Goal: Task Accomplishment & Management: Manage account settings

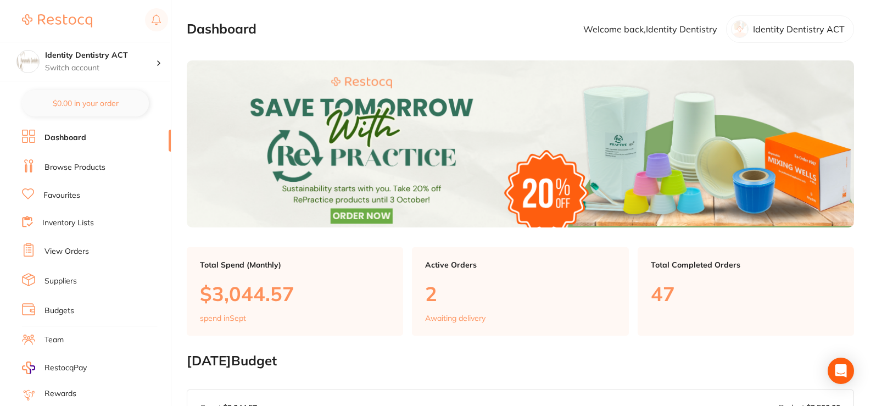
click at [56, 243] on li "View Orders" at bounding box center [96, 251] width 149 height 16
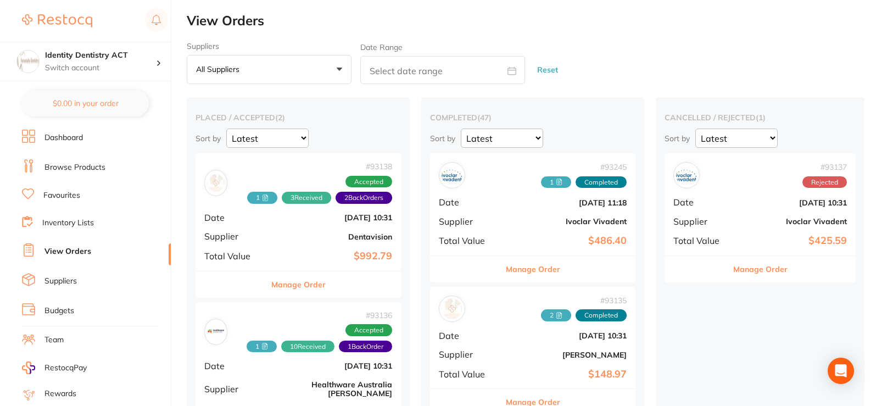
click at [344, 249] on div "# 93138 1 3 Received 2 Back Orders Accepted Date [DATE] 10:31 Supplier Dentavis…" at bounding box center [298, 211] width 205 height 117
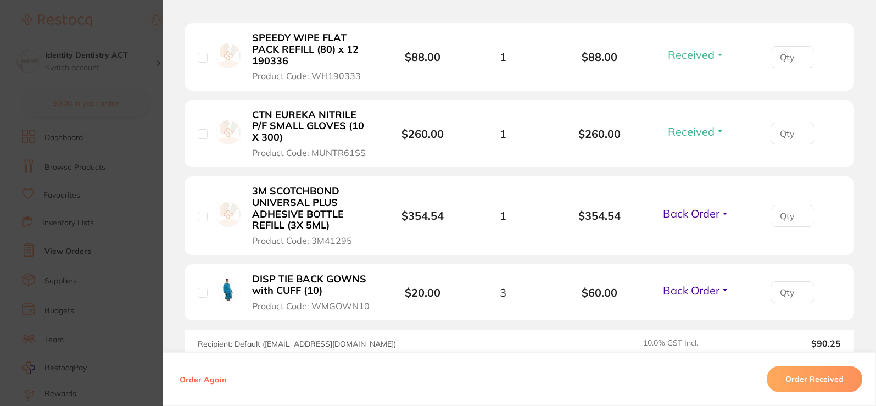
scroll to position [494, 0]
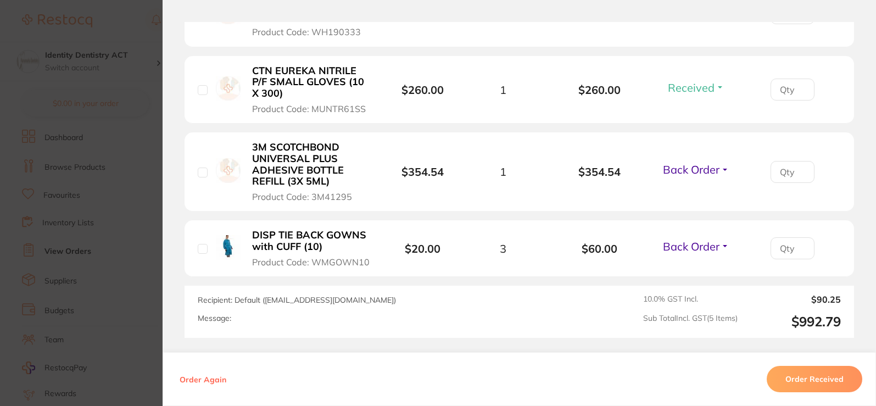
click at [707, 242] on span "Back Order" at bounding box center [691, 247] width 57 height 14
click at [698, 275] on button "Received" at bounding box center [696, 270] width 28 height 17
click at [692, 171] on span "Back Order" at bounding box center [691, 170] width 57 height 14
click at [699, 197] on span "Received" at bounding box center [696, 193] width 28 height 8
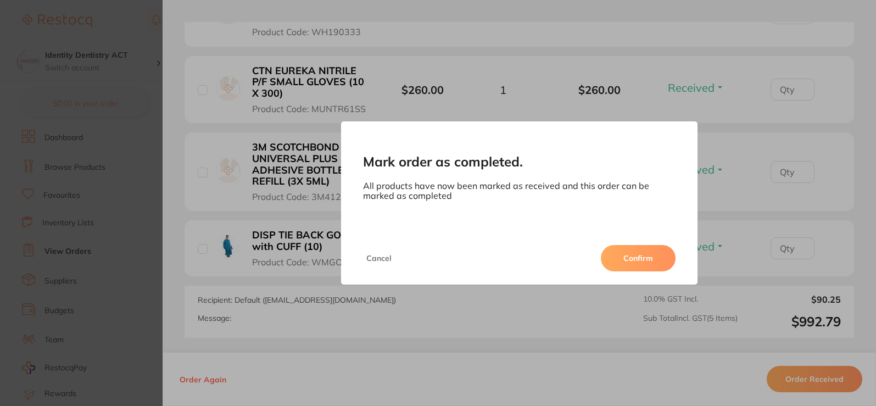
click at [630, 257] on button "Confirm" at bounding box center [638, 258] width 75 height 26
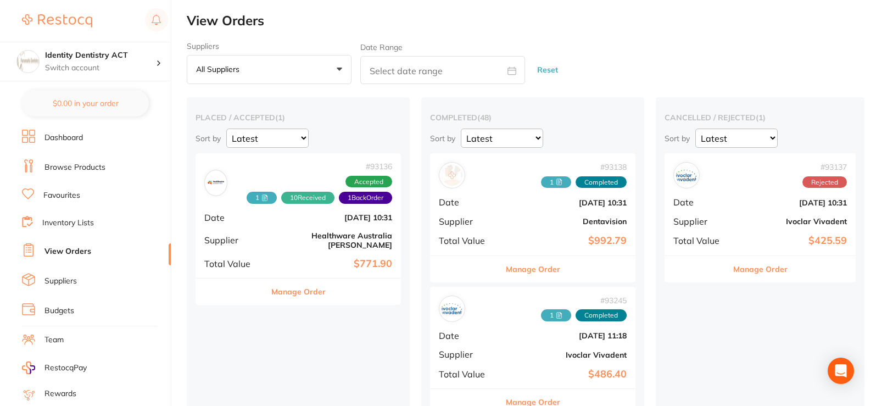
click at [553, 244] on b "$992.79" at bounding box center [567, 241] width 119 height 12
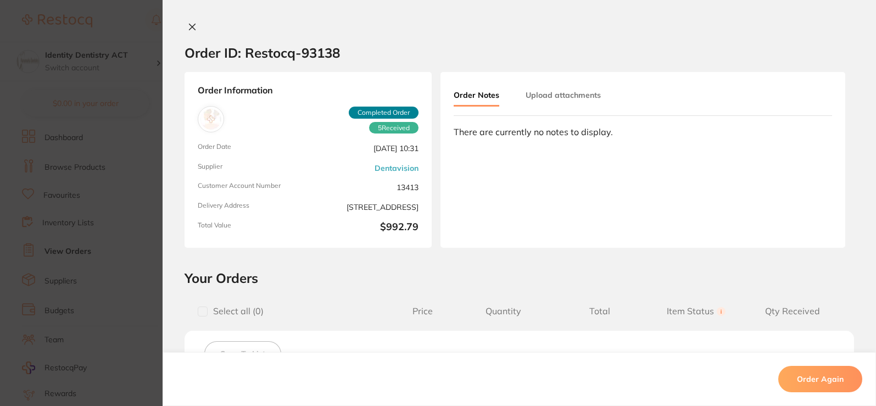
click at [559, 92] on button "Upload attachments" at bounding box center [563, 95] width 75 height 20
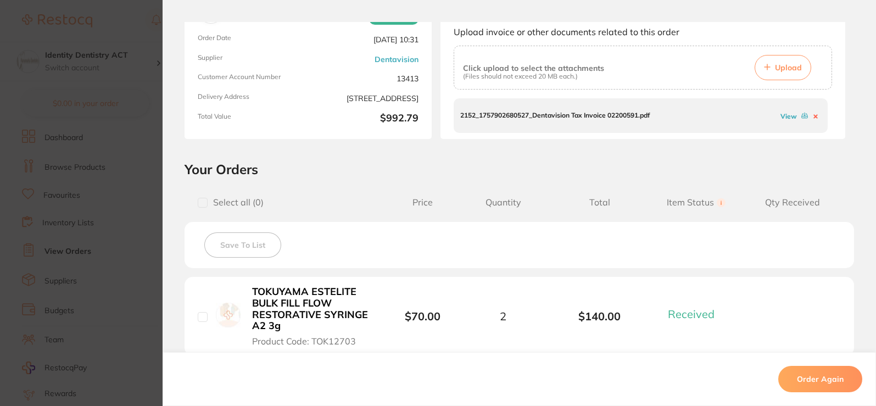
scroll to position [110, 0]
click at [777, 69] on span "Upload" at bounding box center [788, 67] width 27 height 10
click at [759, 70] on button "Upload" at bounding box center [783, 66] width 57 height 25
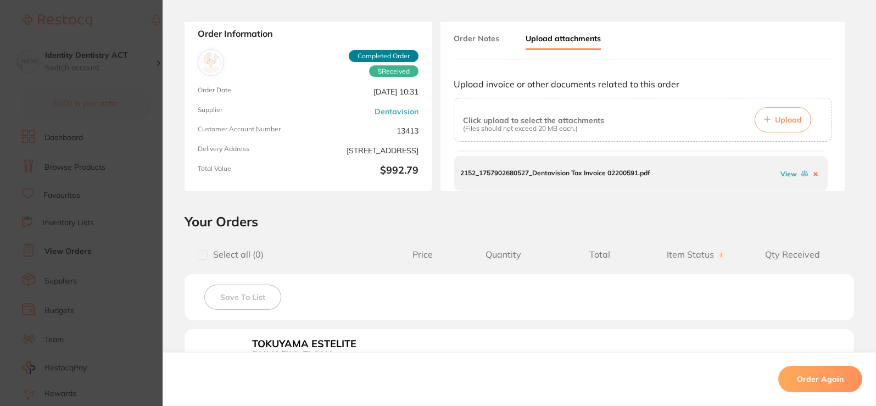
scroll to position [0, 0]
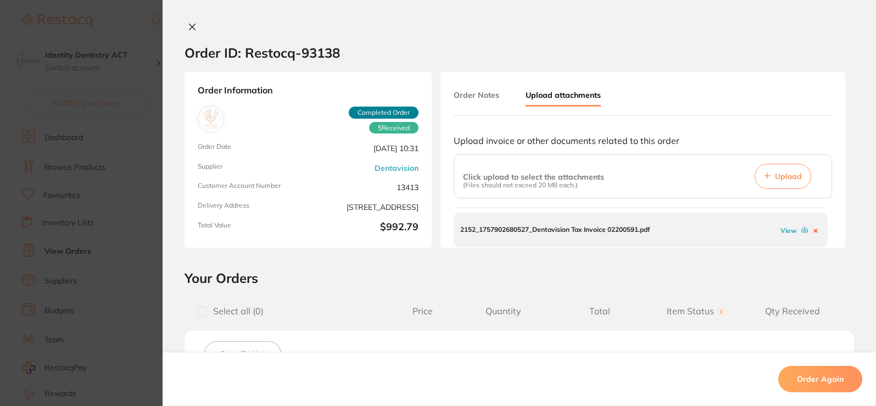
click at [192, 26] on icon at bounding box center [192, 27] width 9 height 9
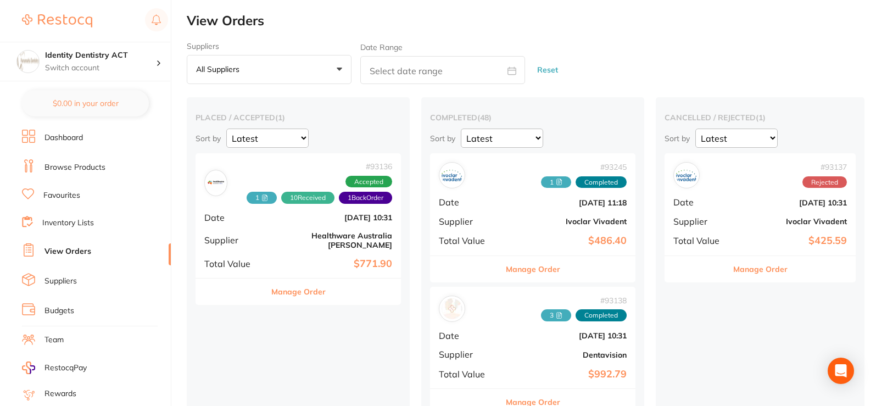
click at [352, 221] on b "[DATE] 10:31" at bounding box center [332, 217] width 119 height 9
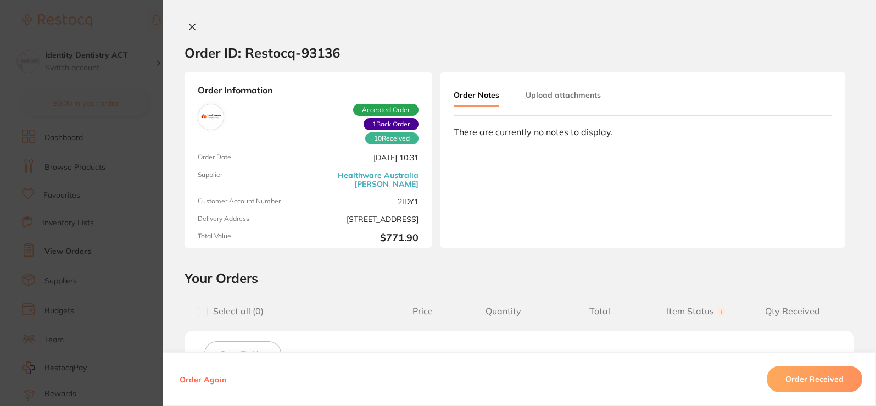
click at [190, 19] on div "Order ID: Restocq- 93136 Order Information 10 Received 1 Back Order Accepted Or…" at bounding box center [520, 203] width 714 height 406
click at [188, 27] on icon at bounding box center [192, 27] width 9 height 9
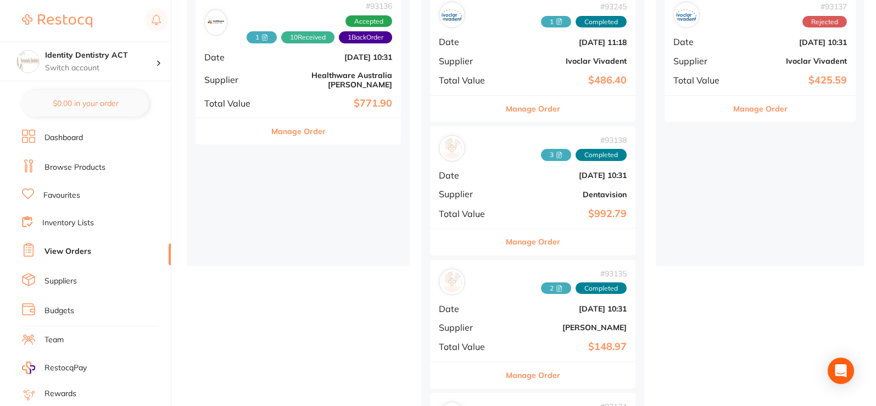
scroll to position [220, 0]
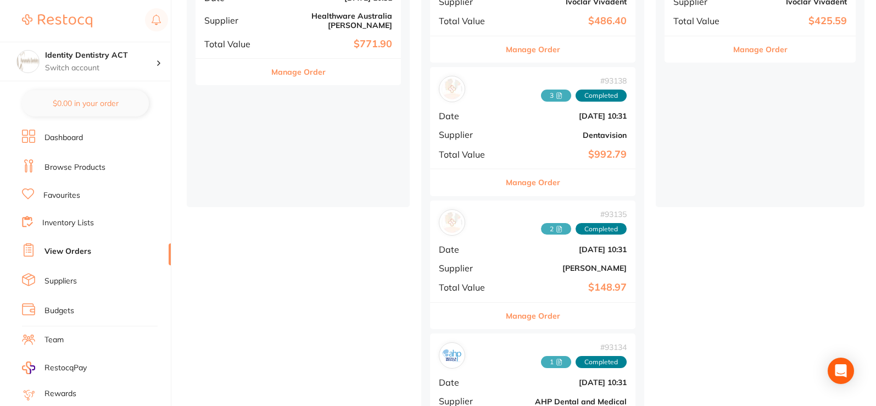
click at [540, 257] on div "# 93135 2 Completed Date [DATE] 10:31 Supplier [PERSON_NAME] Total Value $148.97" at bounding box center [532, 252] width 205 height 102
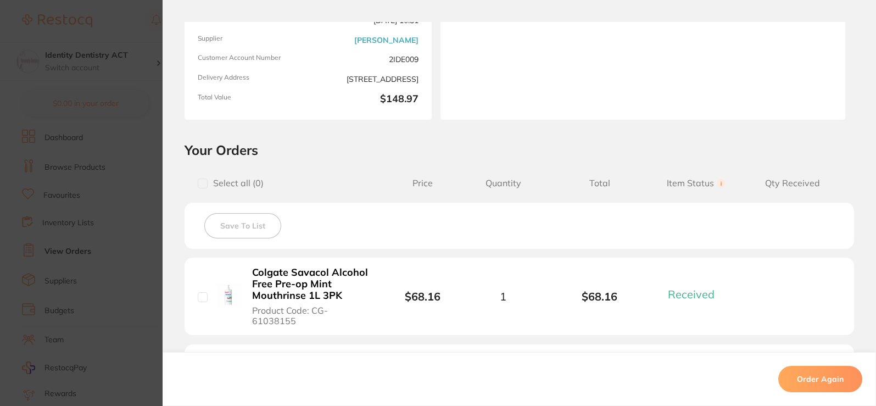
scroll to position [55, 0]
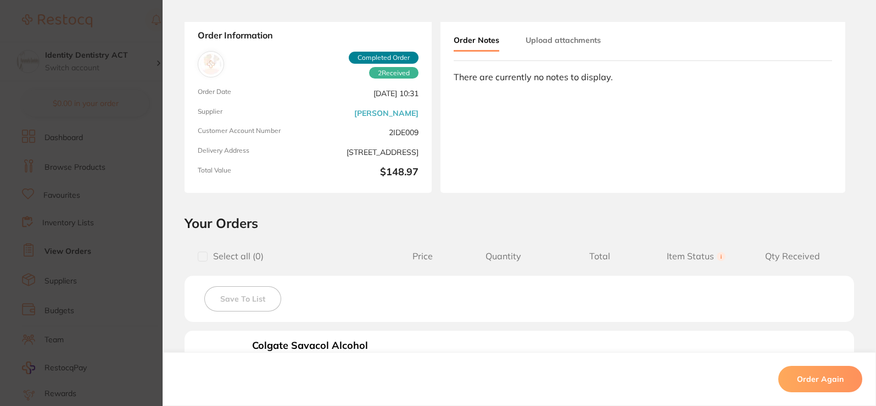
click at [581, 46] on button "Upload attachments" at bounding box center [563, 40] width 75 height 20
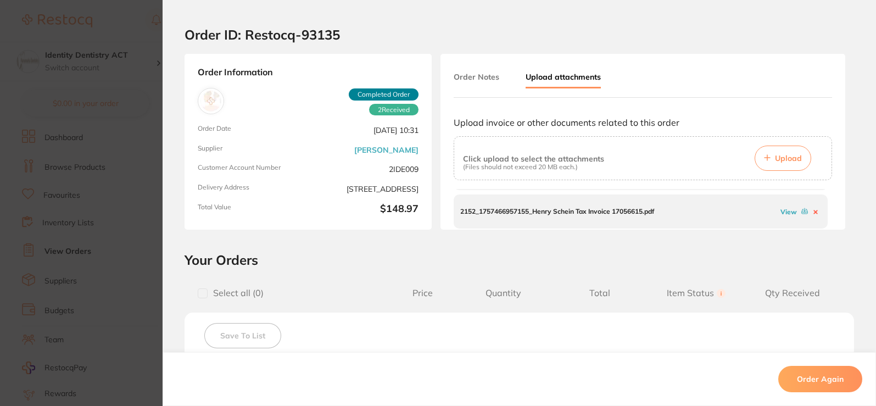
scroll to position [0, 0]
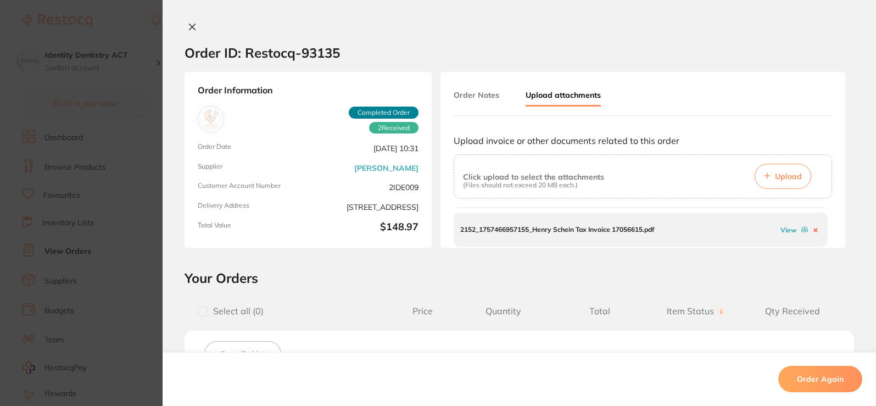
click at [190, 29] on icon at bounding box center [192, 27] width 9 height 9
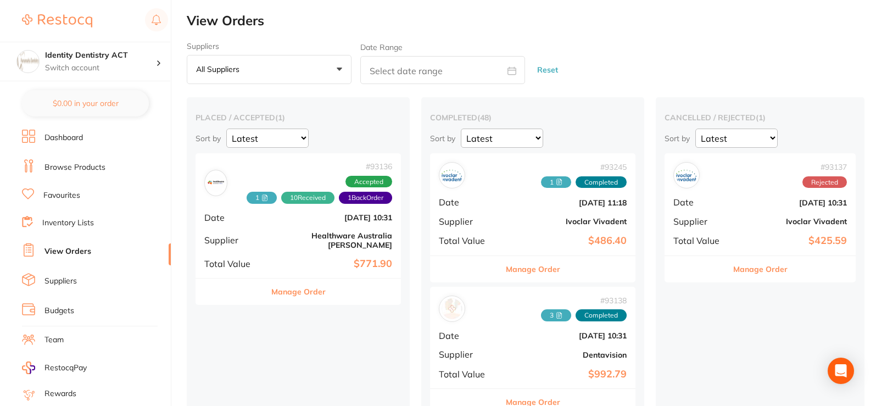
click at [529, 139] on select "Latest Notification" at bounding box center [502, 138] width 82 height 19
click at [301, 81] on button "All suppliers +0" at bounding box center [269, 70] width 165 height 30
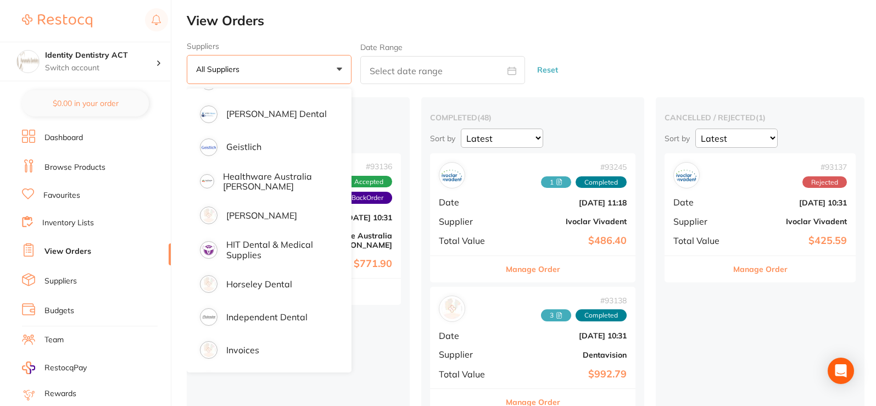
scroll to position [604, 0]
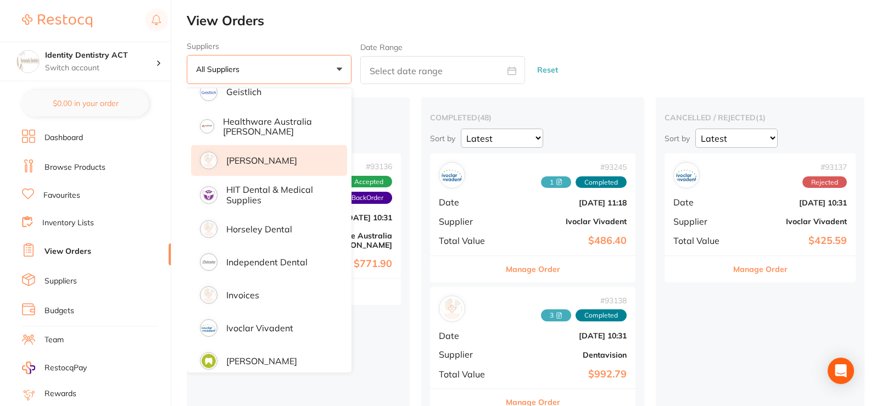
click at [274, 162] on p "[PERSON_NAME]" at bounding box center [261, 160] width 71 height 10
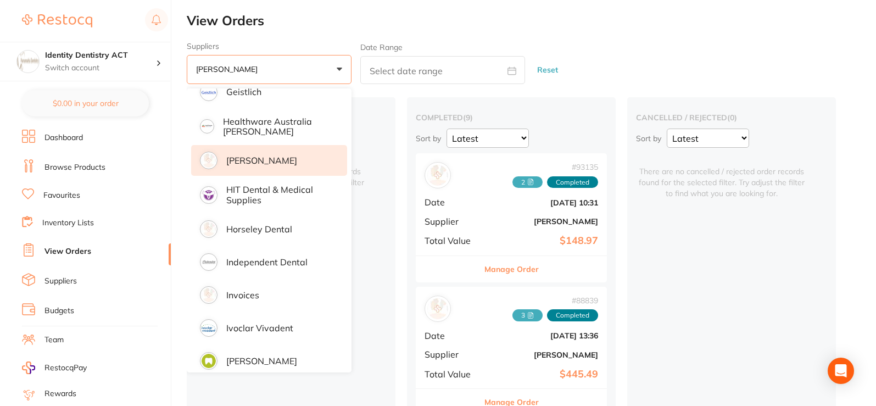
click at [311, 166] on li "[PERSON_NAME]" at bounding box center [269, 160] width 156 height 31
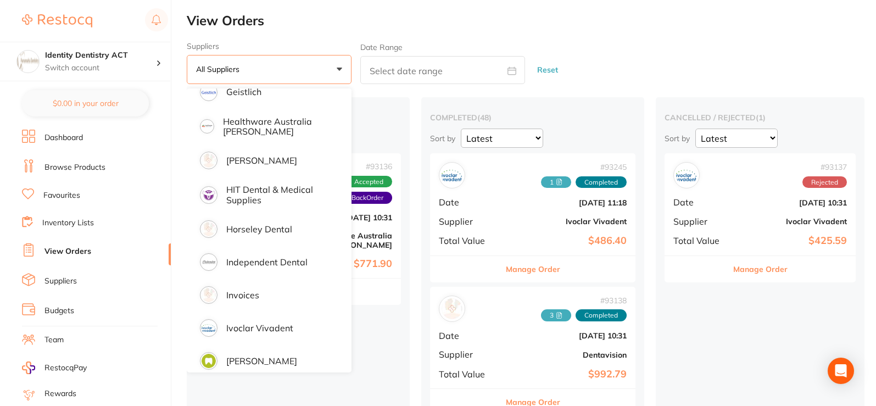
click at [375, 309] on div "placed / accepted ( 1 ) Sort by Latest Notification # 93136 1 10 Received 1 Bac…" at bounding box center [298, 262] width 223 height 330
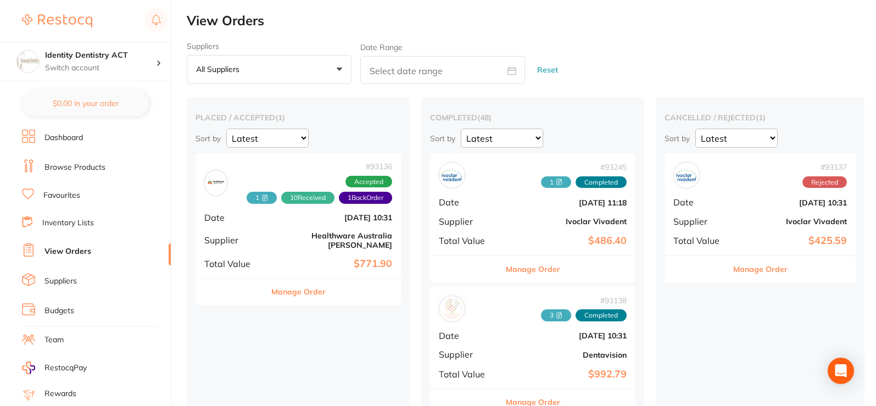
click at [339, 80] on button "All suppliers +0" at bounding box center [269, 70] width 165 height 30
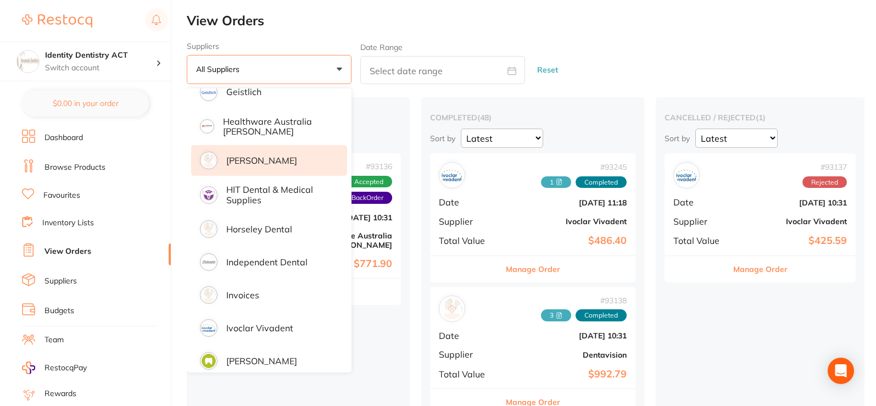
click at [265, 168] on li "[PERSON_NAME]" at bounding box center [269, 160] width 156 height 31
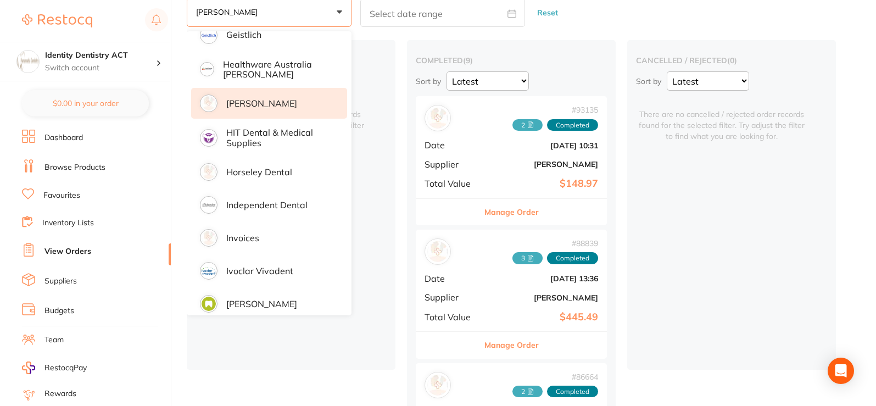
scroll to position [110, 0]
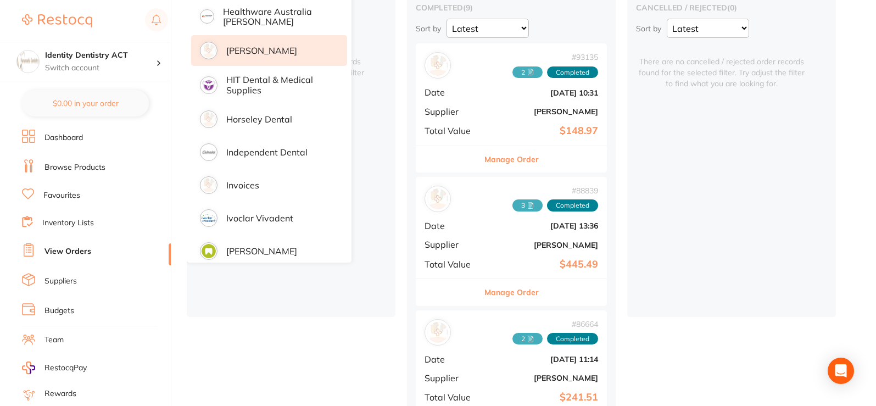
click at [519, 242] on b "[PERSON_NAME]" at bounding box center [543, 245] width 110 height 9
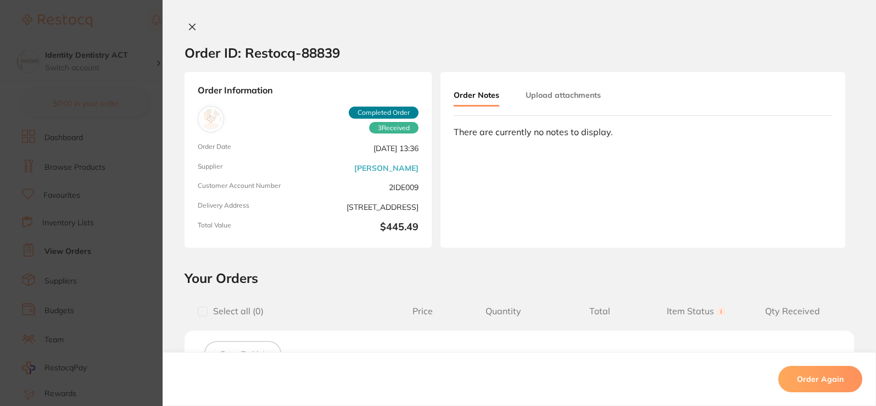
click at [188, 27] on icon at bounding box center [192, 27] width 9 height 9
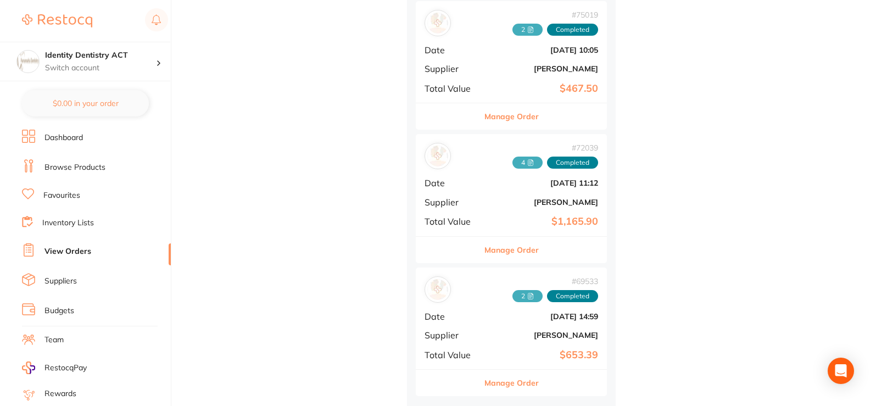
scroll to position [958, 0]
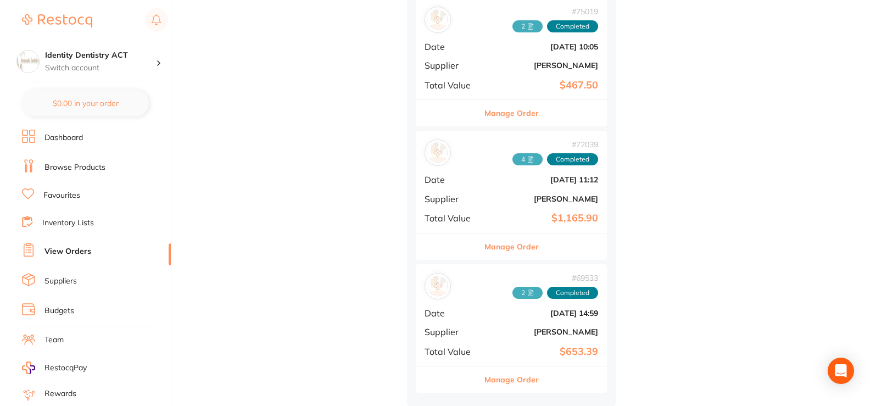
click at [520, 321] on div "# 69533 2 Completed Date [DATE] 14:59 Supplier [PERSON_NAME] Total Value $653.39" at bounding box center [511, 315] width 191 height 102
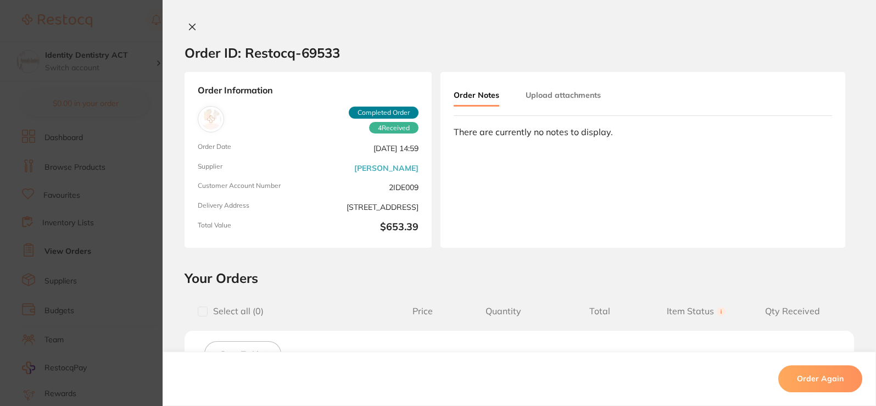
click at [190, 29] on icon at bounding box center [192, 27] width 9 height 9
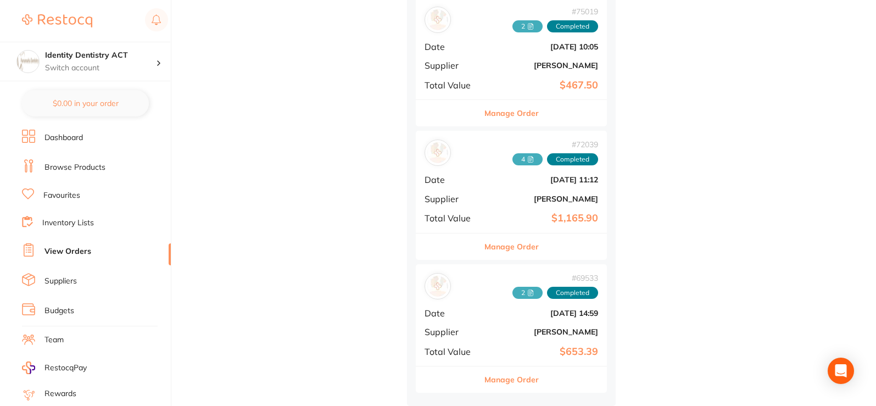
click at [518, 217] on b "$1,165.90" at bounding box center [543, 219] width 110 height 12
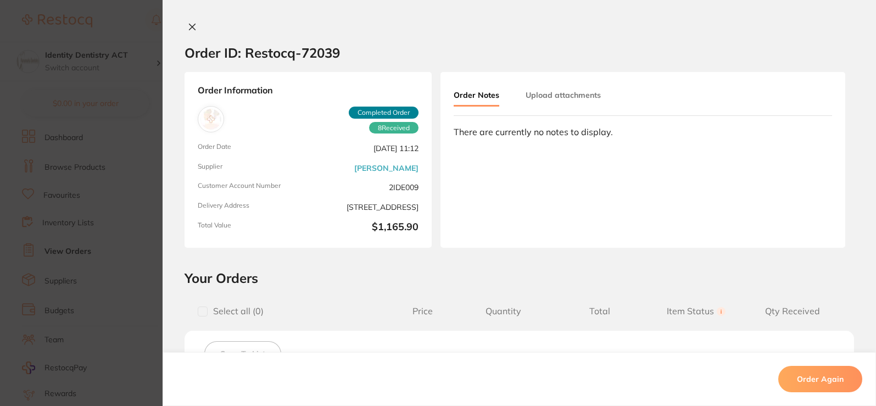
click at [188, 26] on icon at bounding box center [192, 27] width 9 height 9
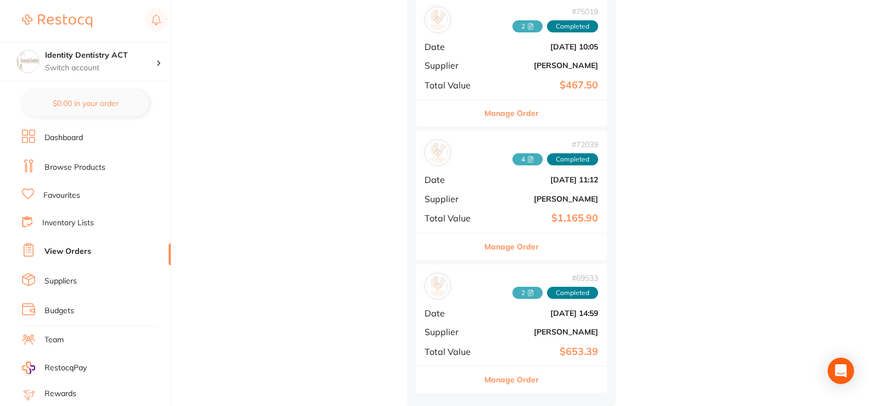
click at [514, 183] on div "# 72039 4 Completed Date [DATE] 11:12 Supplier [PERSON_NAME] Total Value $1,165…" at bounding box center [511, 182] width 191 height 102
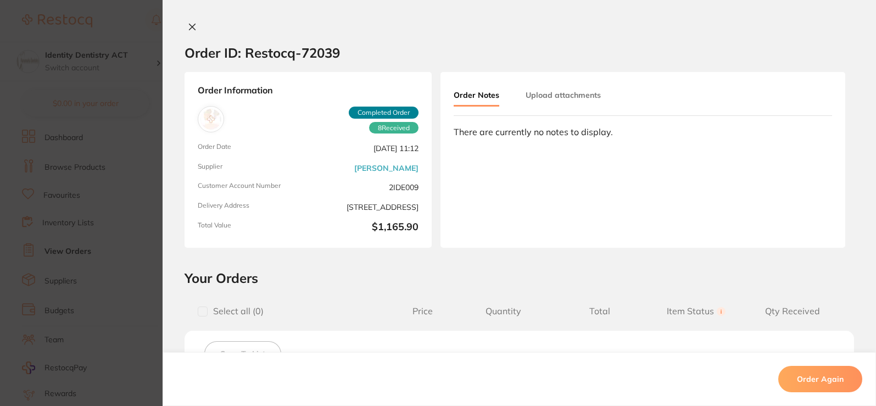
click at [188, 23] on icon at bounding box center [192, 27] width 9 height 9
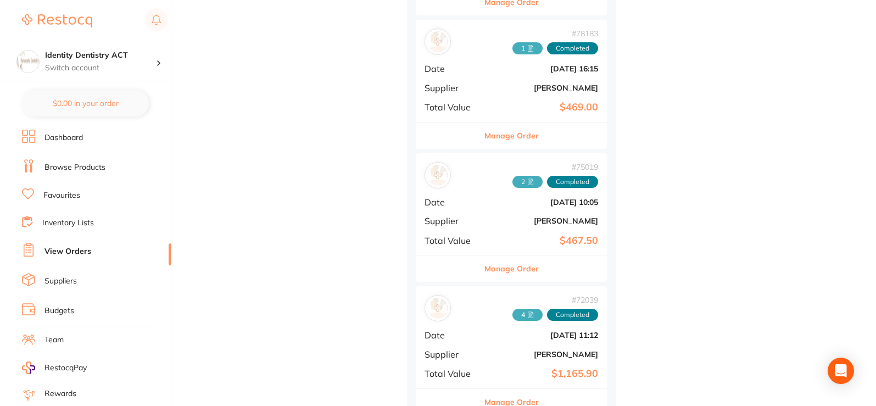
scroll to position [738, 0]
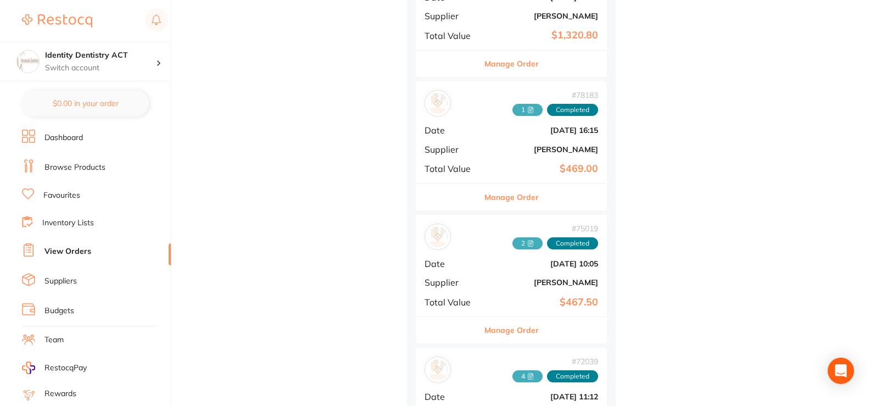
click at [513, 257] on div "# 75019 2 Completed Date [DATE] 10:05 Supplier [PERSON_NAME] Total Value $467.50" at bounding box center [511, 266] width 191 height 102
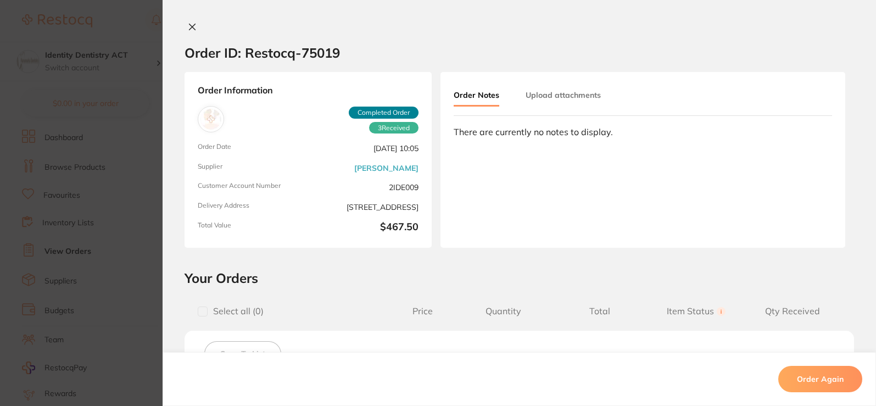
click at [188, 29] on icon at bounding box center [192, 27] width 9 height 9
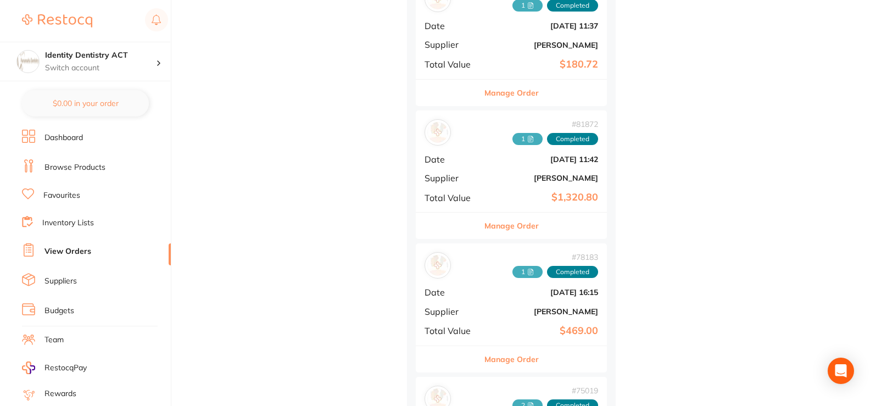
scroll to position [574, 0]
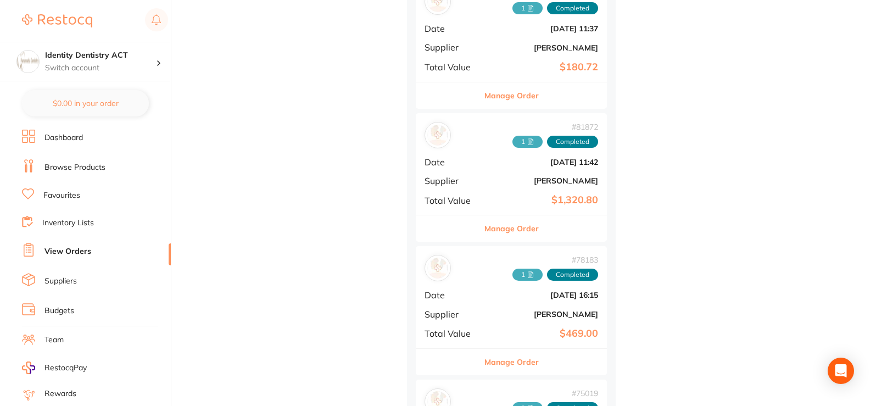
click at [499, 291] on b "[DATE] 16:15" at bounding box center [543, 295] width 110 height 9
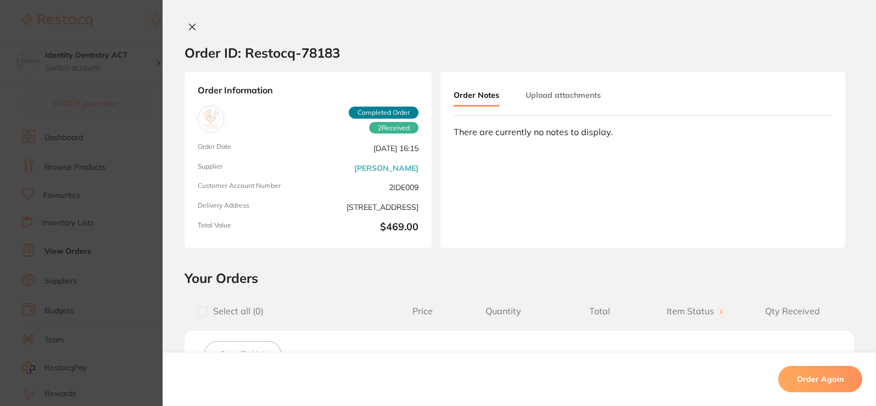
click at [193, 29] on icon at bounding box center [192, 27] width 9 height 9
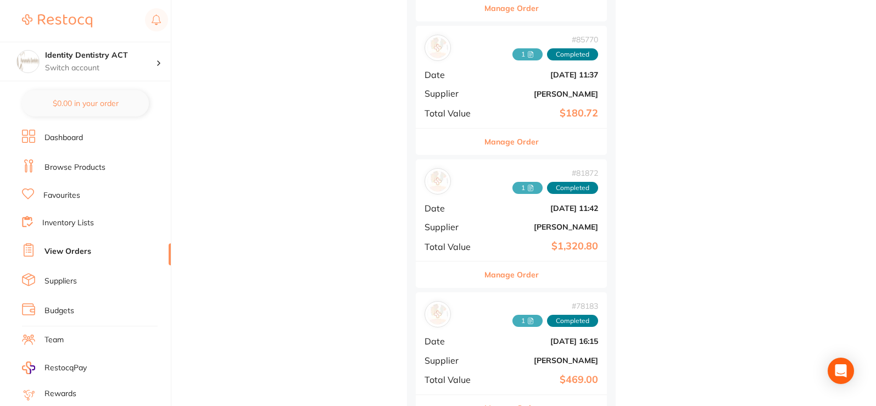
scroll to position [409, 0]
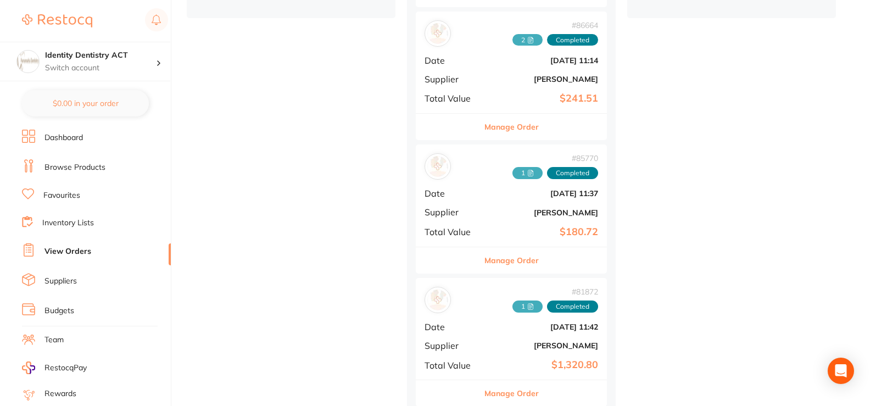
click at [469, 333] on div "# 81872 1 Completed Date [DATE] 11:42 Supplier [PERSON_NAME] Total Value $1,320…" at bounding box center [511, 329] width 191 height 102
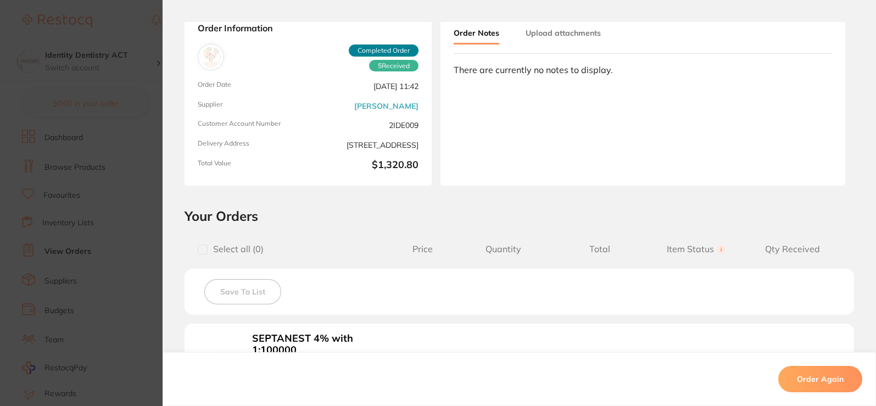
scroll to position [55, 0]
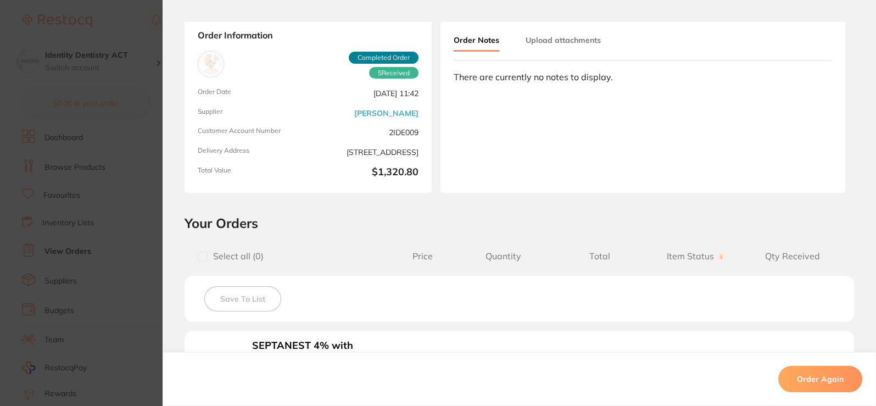
click at [585, 43] on button "Upload attachments" at bounding box center [563, 40] width 75 height 20
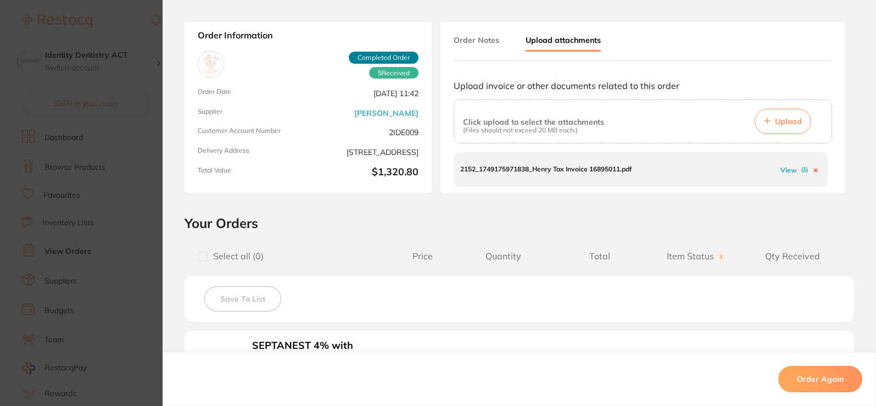
scroll to position [110, 0]
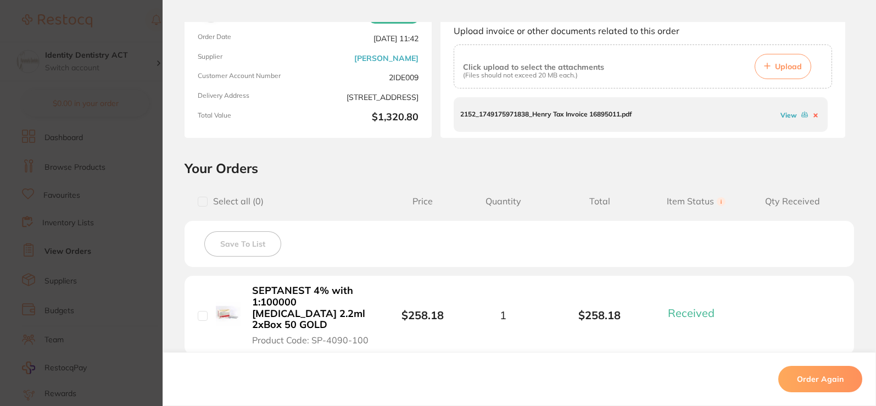
click at [775, 68] on span "Upload" at bounding box center [788, 67] width 27 height 10
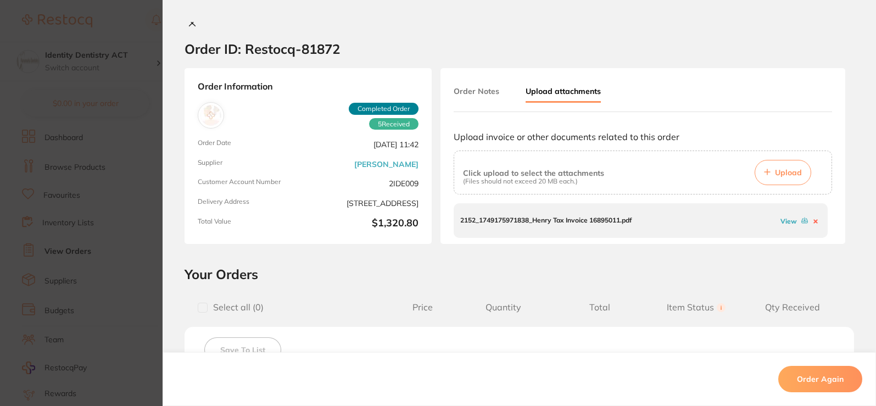
scroll to position [0, 0]
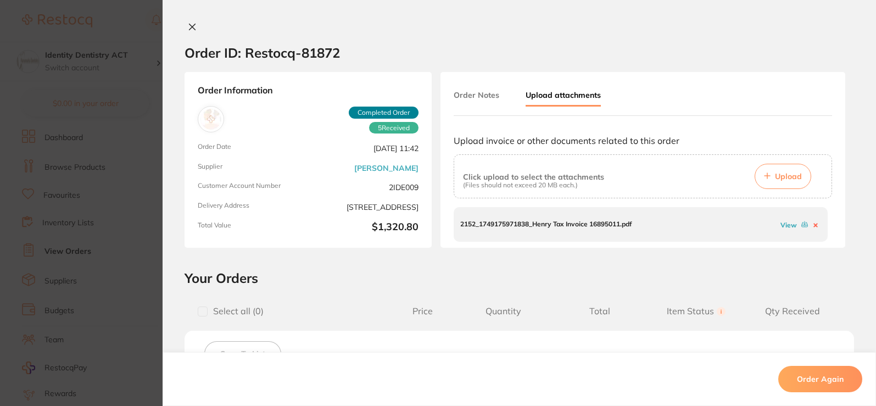
click at [191, 29] on icon at bounding box center [193, 27] width 6 height 6
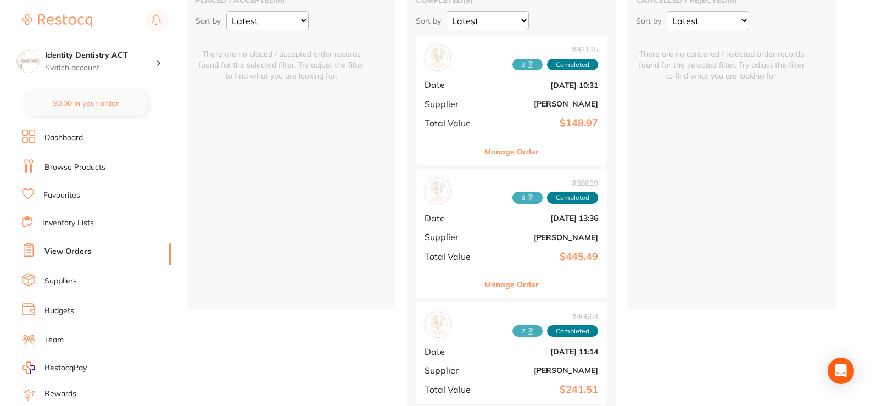
scroll to position [55, 0]
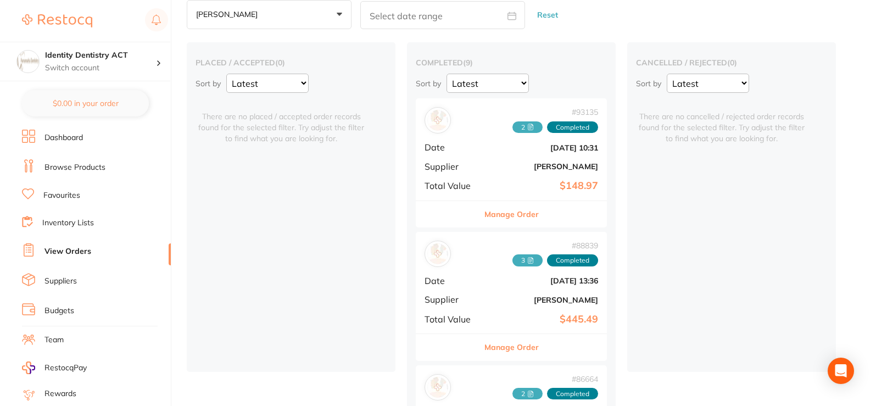
click at [495, 151] on b "[DATE] 10:31" at bounding box center [543, 147] width 110 height 9
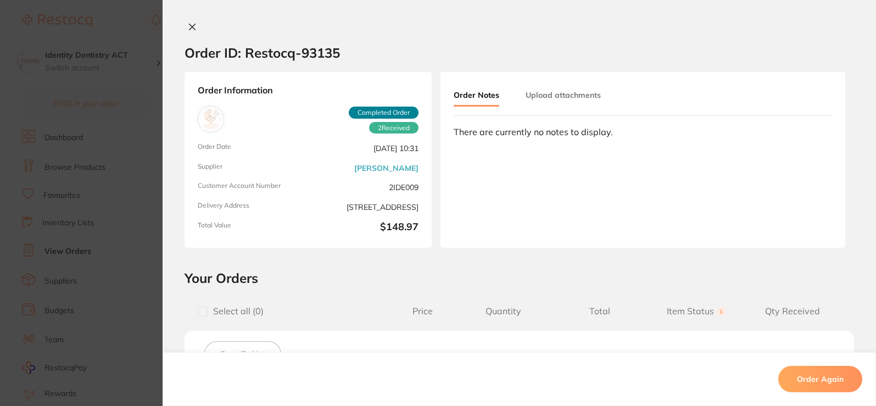
click at [541, 97] on button "Upload attachments" at bounding box center [563, 95] width 75 height 20
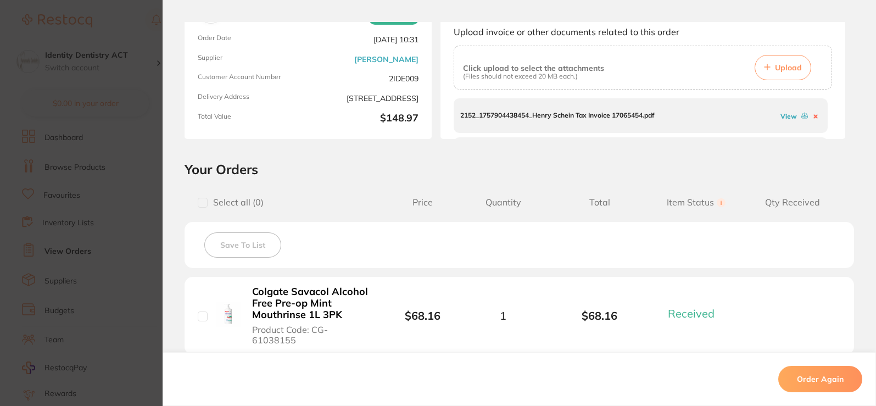
scroll to position [110, 0]
click at [770, 70] on button "Upload" at bounding box center [783, 66] width 57 height 25
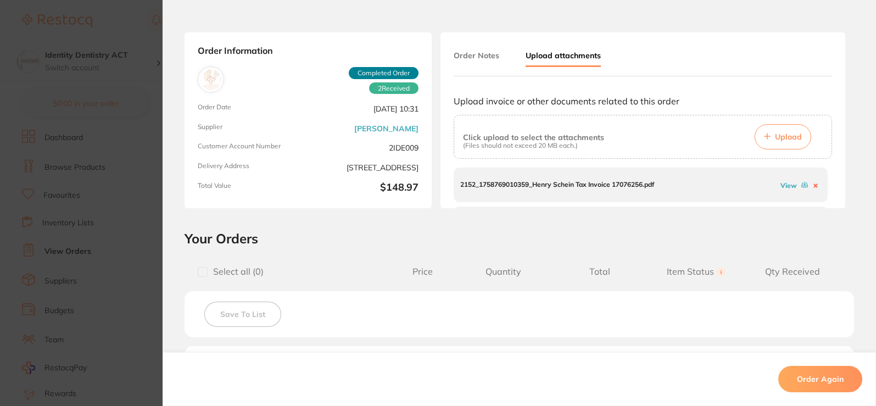
scroll to position [0, 0]
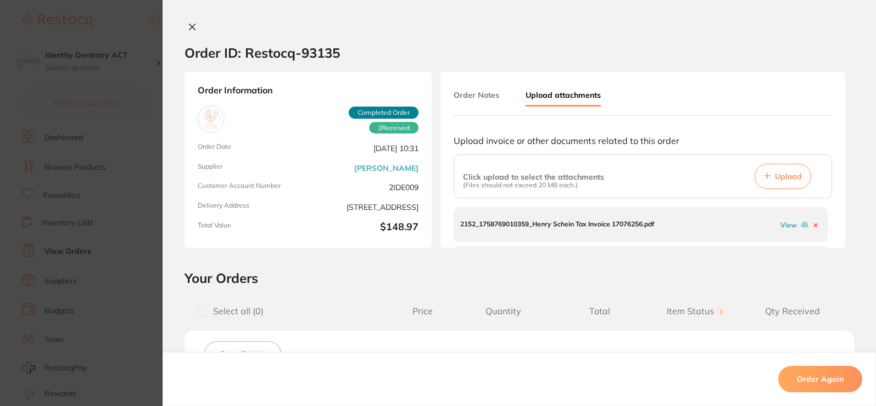
click at [191, 26] on icon at bounding box center [193, 27] width 6 height 6
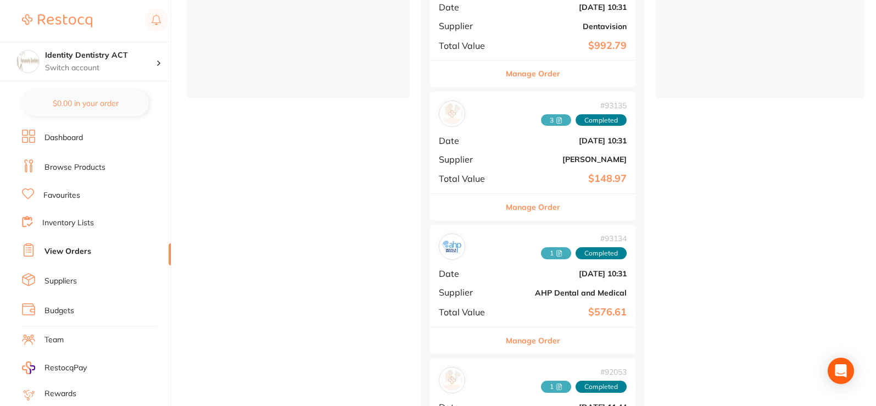
scroll to position [330, 0]
